Goal: Check status: Verify the current state of an ongoing process or item

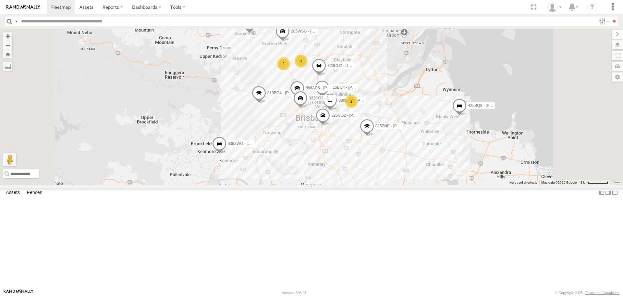
drag, startPoint x: 421, startPoint y: 183, endPoint x: 421, endPoint y: 212, distance: 28.6
click at [421, 184] on div "605GA3 - Jayden Brider 307YVY - Cameron G 640ZWO - Aiden 389BQ8 - Seb 606GU3 - …" at bounding box center [311, 107] width 623 height 156
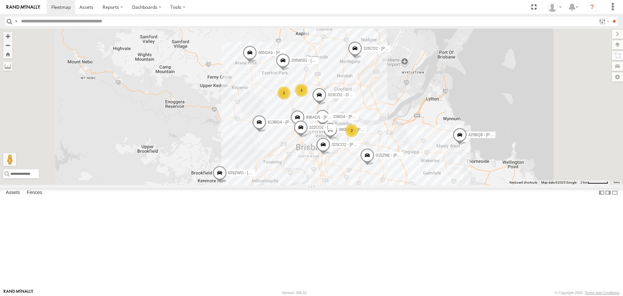
drag, startPoint x: 450, startPoint y: 151, endPoint x: 450, endPoint y: 169, distance: 18.2
click at [450, 169] on div "605GA3 - Jayden Brider 307YVY - Cameron G 640ZWO - Aiden 389BQ8 - Seb 606GU3 - …" at bounding box center [311, 107] width 623 height 156
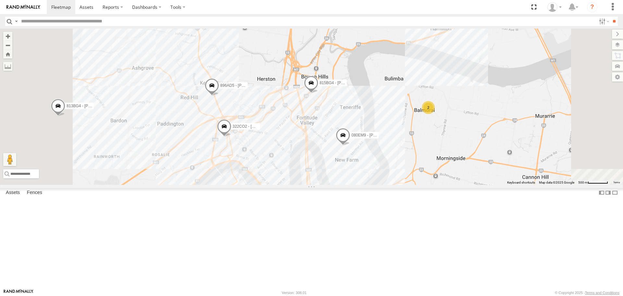
drag, startPoint x: 417, startPoint y: 187, endPoint x: 414, endPoint y: 166, distance: 21.3
click at [414, 166] on div "605GA3 - Jayden Brider 307YVY - Cameron G 640ZWO - Aiden 389BQ8 - Seb 606GU3 - …" at bounding box center [311, 107] width 623 height 156
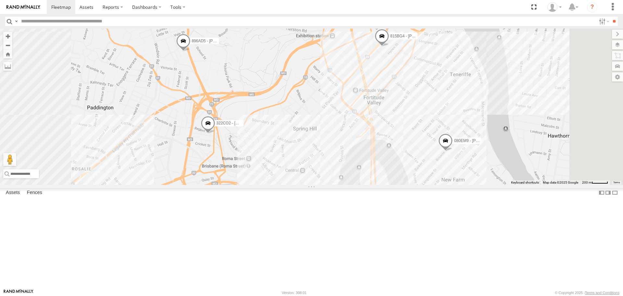
click at [190, 52] on span at bounding box center [183, 43] width 14 height 18
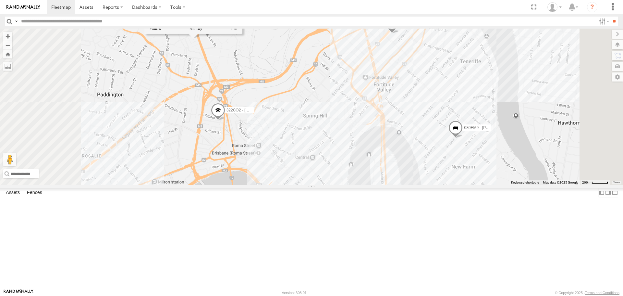
drag, startPoint x: 312, startPoint y: 137, endPoint x: 323, endPoint y: 124, distance: 17.1
click at [323, 124] on div "605GA3 - Jayden Brider 307YVY - Cameron G 640ZWO - Aiden 389BQ8 - Seb 606GU3 - …" at bounding box center [311, 107] width 623 height 156
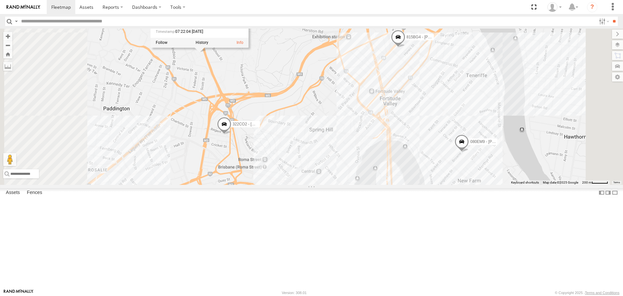
drag, startPoint x: 331, startPoint y: 119, endPoint x: 338, endPoint y: 134, distance: 16.7
click at [338, 134] on div "605GA3 - Jayden Brider 307YVY - Cameron G 640ZWO - Aiden 389BQ8 - Seb 606GU3 - …" at bounding box center [311, 107] width 623 height 156
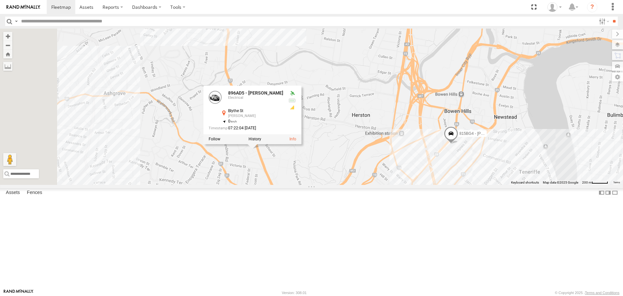
drag, startPoint x: 350, startPoint y: 160, endPoint x: 404, endPoint y: 258, distance: 111.8
click at [404, 184] on div "605GA3 - Jayden Brider 307YVY - Cameron G 640ZWO - Aiden 389BQ8 - Seb 606GU3 - …" at bounding box center [311, 107] width 623 height 156
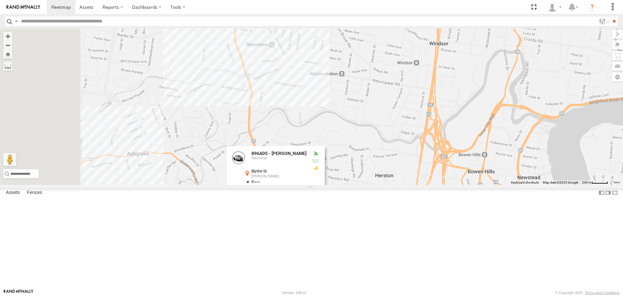
drag, startPoint x: 414, startPoint y: 182, endPoint x: 438, endPoint y: 244, distance: 67.1
click at [438, 184] on div "605GA3 - Jayden Brider 307YVY - Cameron G 640ZWO - Aiden 389BQ8 - Seb 606GU3 - …" at bounding box center [311, 107] width 623 height 156
drag, startPoint x: 436, startPoint y: 178, endPoint x: 450, endPoint y: 272, distance: 94.5
click at [450, 184] on div "605GA3 - Jayden Brider 307YVY - Cameron G 640ZWO - Aiden 389BQ8 - Seb 606GU3 - …" at bounding box center [311, 107] width 623 height 156
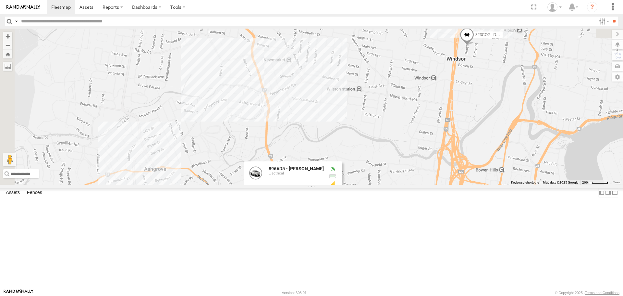
drag, startPoint x: 420, startPoint y: 193, endPoint x: 409, endPoint y: 12, distance: 182.1
click at [405, 0] on html at bounding box center [311, 148] width 623 height 296
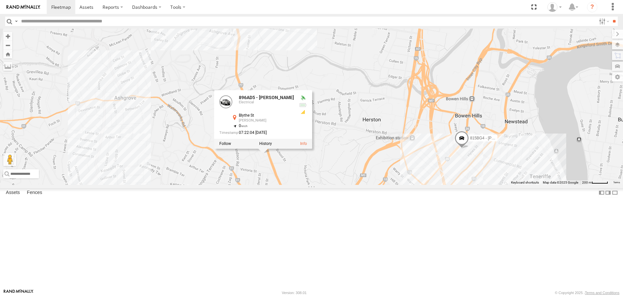
drag, startPoint x: 427, startPoint y: 105, endPoint x: 407, endPoint y: 65, distance: 45.0
click at [407, 65] on div "605GA3 - Jayden Brider 307YVY - Cameron G 640ZWO - Aiden 389BQ8 - Seb 606GU3 - …" at bounding box center [311, 107] width 623 height 156
